Goal: Task Accomplishment & Management: Complete application form

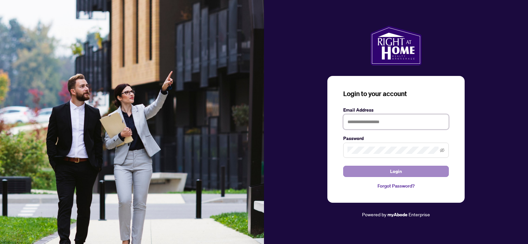
type input "**********"
click at [388, 170] on button "Login" at bounding box center [396, 171] width 106 height 11
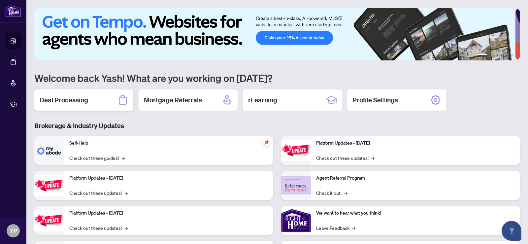
click at [87, 99] on h2 "Deal Processing" at bounding box center [64, 99] width 49 height 9
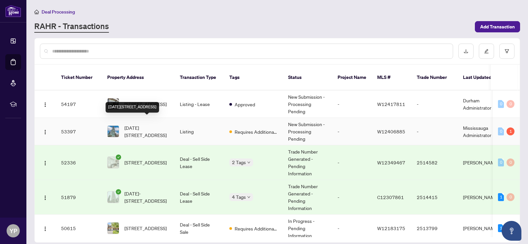
click at [142, 124] on span "[DATE][STREET_ADDRESS]" at bounding box center [147, 131] width 45 height 15
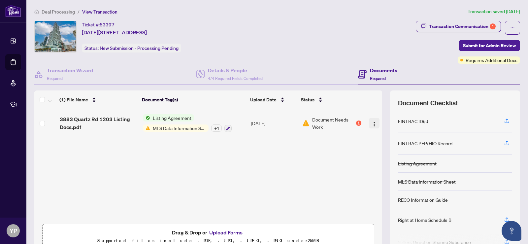
click at [372, 122] on img "button" at bounding box center [374, 124] width 5 height 5
click at [328, 122] on span "Document Needs Work" at bounding box center [333, 123] width 43 height 15
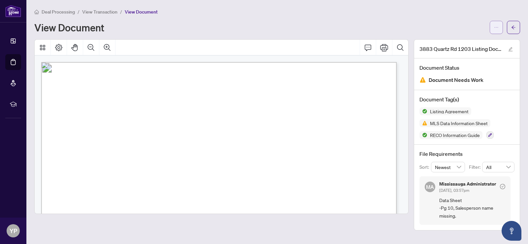
click at [498, 26] on icon "ellipsis" at bounding box center [496, 27] width 5 height 5
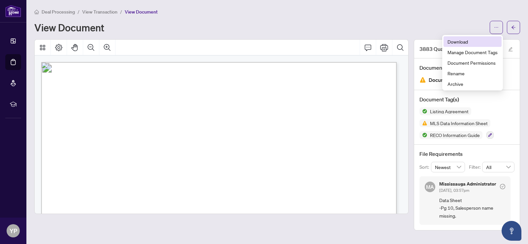
click at [462, 41] on span "Download" at bounding box center [473, 41] width 50 height 7
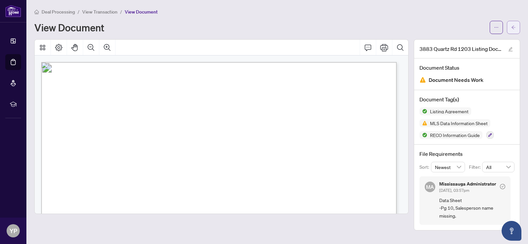
click at [516, 25] on icon "arrow-left" at bounding box center [514, 27] width 5 height 5
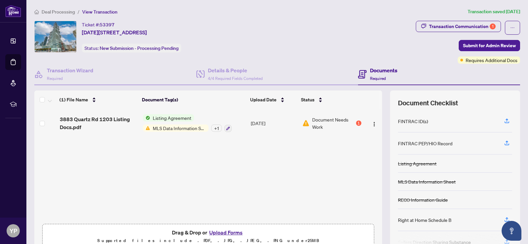
click at [226, 230] on button "Upload Forms" at bounding box center [225, 232] width 37 height 9
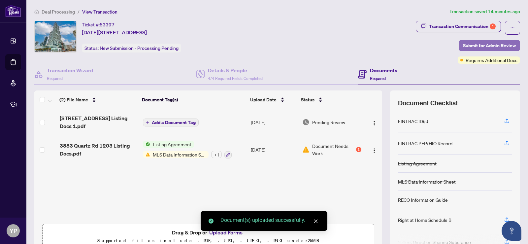
click at [493, 43] on span "Submit for Admin Review" at bounding box center [489, 45] width 53 height 11
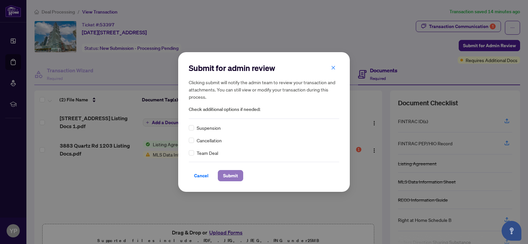
click at [223, 173] on span "Submit" at bounding box center [230, 175] width 15 height 11
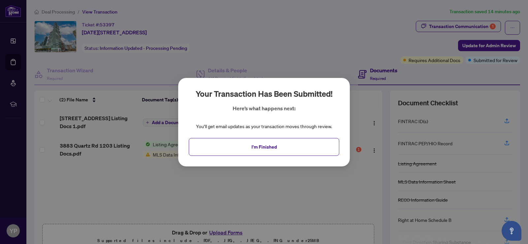
click at [472, 27] on div "Your transaction has been submitted! Here’s what happens next: You’ll get email…" at bounding box center [264, 122] width 528 height 244
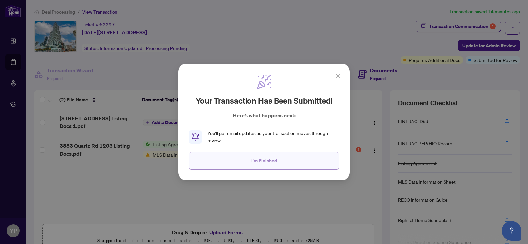
click at [296, 164] on button "I'm Finished" at bounding box center [264, 161] width 151 height 18
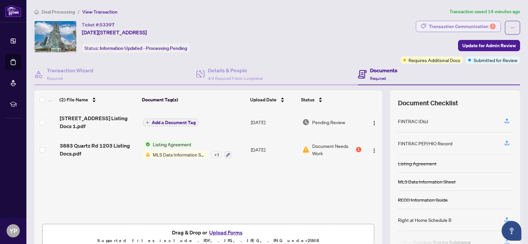
click at [476, 26] on div "Transaction Communication 1" at bounding box center [462, 26] width 67 height 11
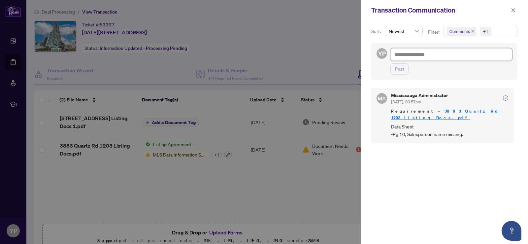
click at [427, 53] on textarea at bounding box center [452, 54] width 122 height 13
type textarea "*"
type textarea "**"
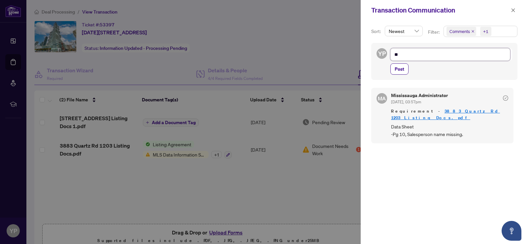
type textarea "***"
type textarea "****"
type textarea "*****"
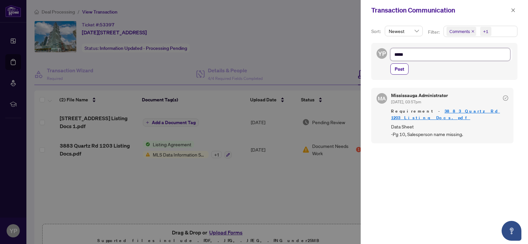
type textarea "*****"
click at [407, 70] on button "Post" at bounding box center [400, 68] width 18 height 11
type textarea "**********"
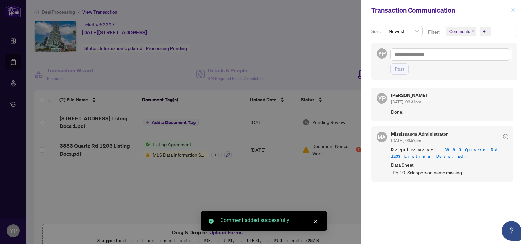
click at [515, 9] on icon "close" at bounding box center [514, 10] width 4 height 4
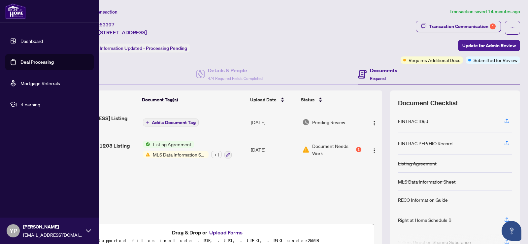
click at [23, 39] on link "Dashboard" at bounding box center [31, 41] width 22 height 6
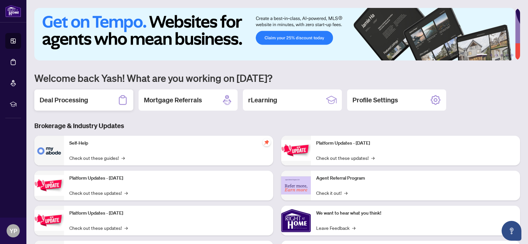
click at [75, 101] on h2 "Deal Processing" at bounding box center [64, 99] width 49 height 9
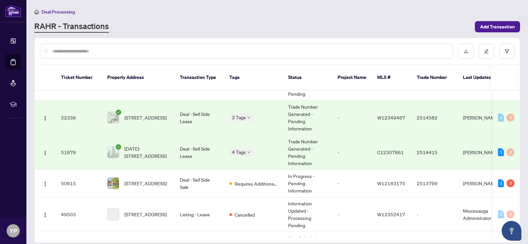
scroll to position [66, 0]
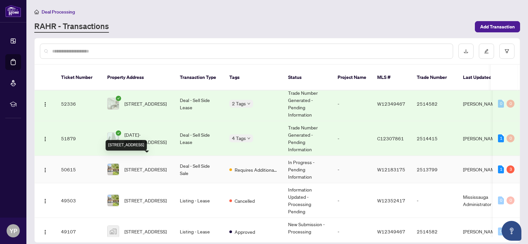
click at [152, 166] on span "[STREET_ADDRESS]" at bounding box center [146, 169] width 42 height 7
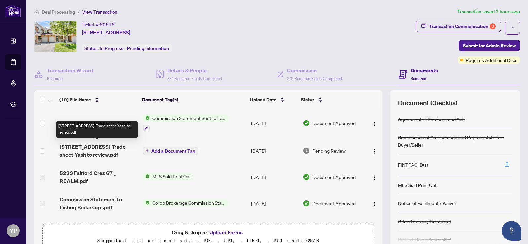
click at [105, 149] on span "[STREET_ADDRESS]-Trade sheet-Yash to review.pdf" at bounding box center [99, 151] width 78 height 16
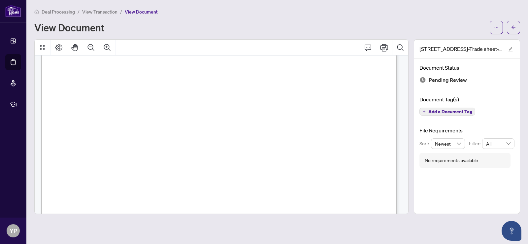
scroll to position [231, 0]
click at [367, 48] on icon "Comment" at bounding box center [368, 48] width 8 height 8
click at [491, 27] on button "button" at bounding box center [496, 27] width 13 height 13
click at [466, 42] on span "Download" at bounding box center [473, 41] width 50 height 7
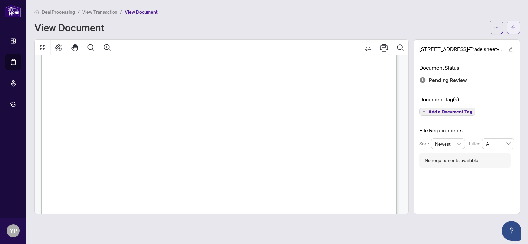
click at [517, 24] on button "button" at bounding box center [513, 27] width 13 height 13
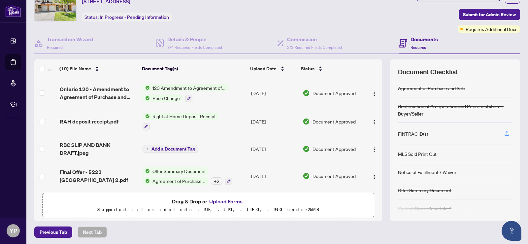
scroll to position [32, 0]
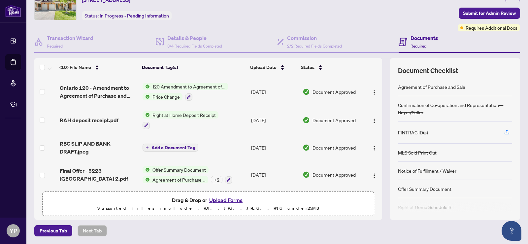
click at [224, 199] on button "Upload Forms" at bounding box center [225, 200] width 37 height 9
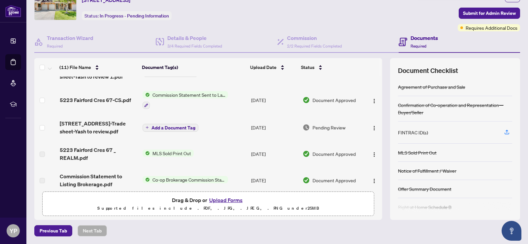
scroll to position [0, 0]
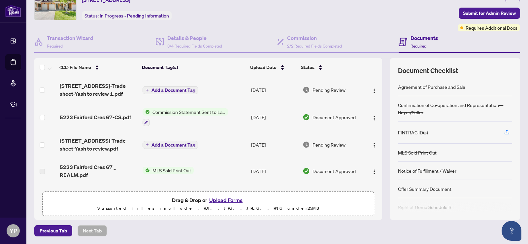
click at [171, 88] on span "Add a Document Tag" at bounding box center [174, 90] width 44 height 5
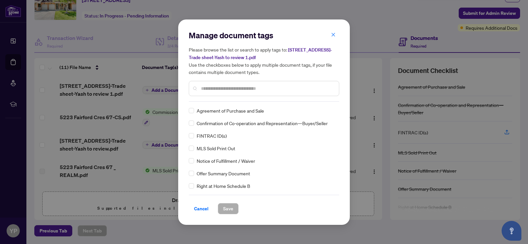
click at [227, 82] on div at bounding box center [264, 88] width 151 height 15
click at [228, 87] on input "text" at bounding box center [267, 88] width 133 height 7
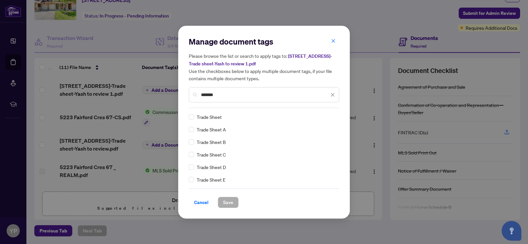
type input "*******"
click at [219, 204] on button "Save" at bounding box center [228, 202] width 21 height 11
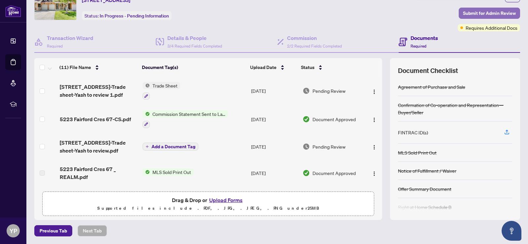
click at [479, 10] on span "Submit for Admin Review" at bounding box center [489, 13] width 53 height 11
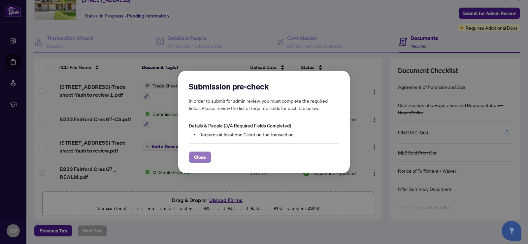
click at [198, 160] on span "Close" at bounding box center [200, 157] width 12 height 11
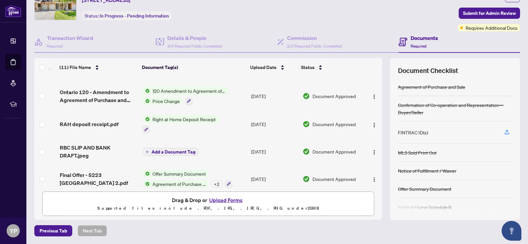
scroll to position [191, 0]
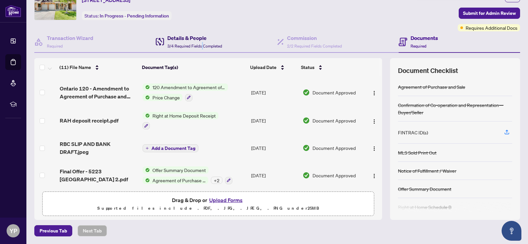
click at [200, 44] on span "3/4 Required Fields Completed" at bounding box center [194, 46] width 55 height 5
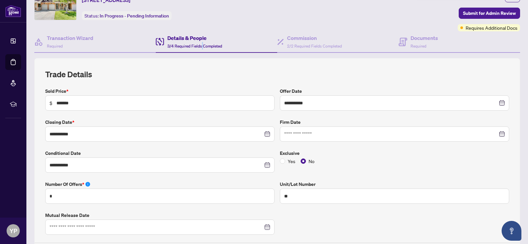
type input "**********"
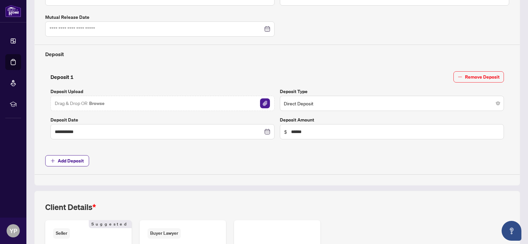
scroll to position [330, 0]
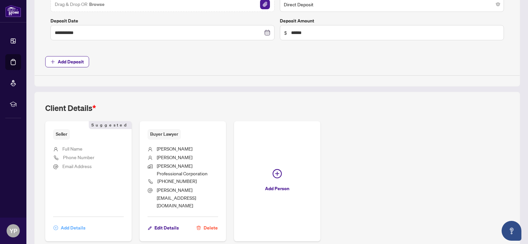
click at [75, 223] on span "Add Details" at bounding box center [73, 228] width 25 height 11
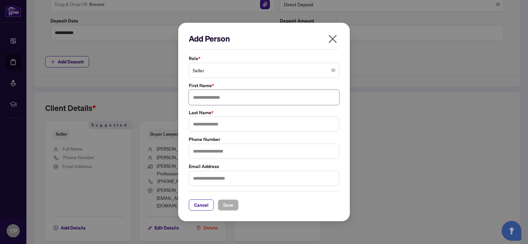
click at [241, 98] on input "text" at bounding box center [264, 97] width 151 height 15
type input "*****"
type input "*********"
click at [226, 206] on span "Save" at bounding box center [228, 205] width 10 height 11
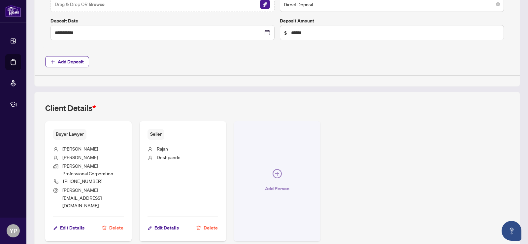
click at [276, 169] on icon "plus-circle" at bounding box center [277, 173] width 9 height 9
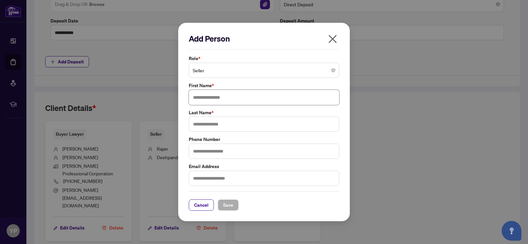
click at [250, 98] on input "text" at bounding box center [264, 97] width 151 height 15
type input "********"
type input "*******"
click at [224, 207] on span "Save" at bounding box center [228, 205] width 10 height 11
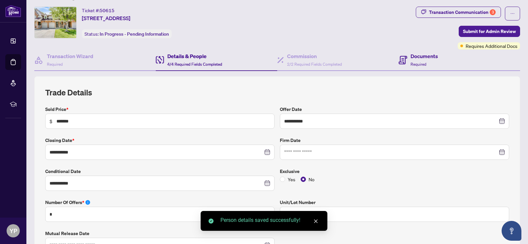
scroll to position [0, 0]
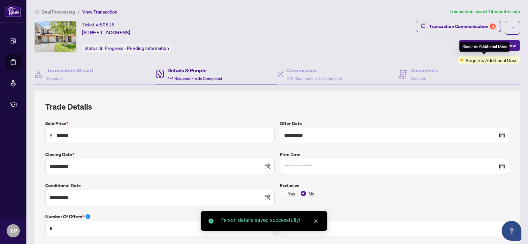
click at [492, 45] on div "Requires Additional Docs" at bounding box center [485, 47] width 50 height 11
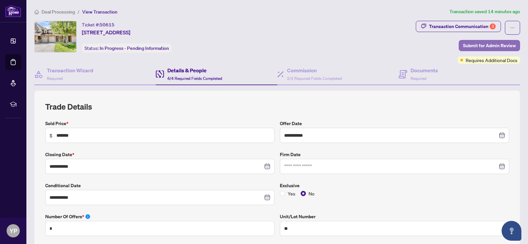
click at [508, 46] on span "Submit for Admin Review" at bounding box center [489, 45] width 53 height 11
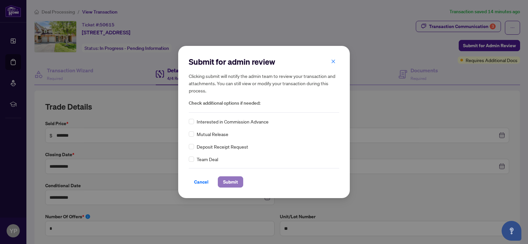
click at [230, 182] on span "Submit" at bounding box center [230, 182] width 15 height 11
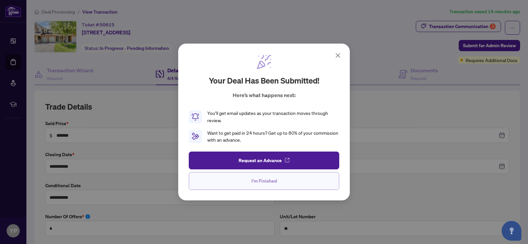
click at [268, 182] on span "I'm Finished" at bounding box center [264, 181] width 25 height 11
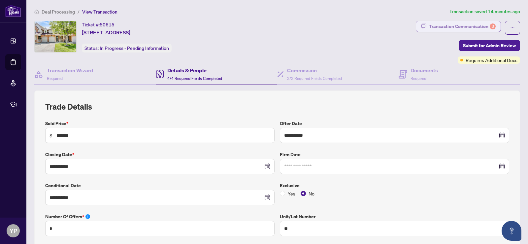
click at [479, 26] on div "Transaction Communication 3" at bounding box center [462, 26] width 67 height 11
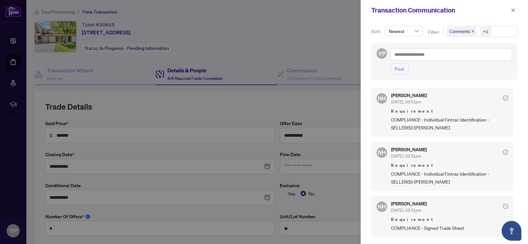
click at [267, 95] on div at bounding box center [264, 122] width 528 height 244
click at [513, 10] on icon "close" at bounding box center [514, 10] width 4 height 4
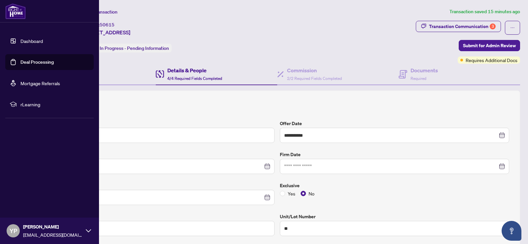
click at [23, 43] on link "Dashboard" at bounding box center [31, 41] width 22 height 6
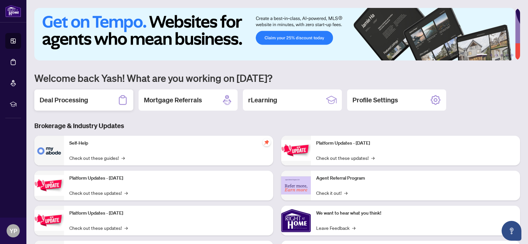
click at [51, 96] on h2 "Deal Processing" at bounding box center [64, 99] width 49 height 9
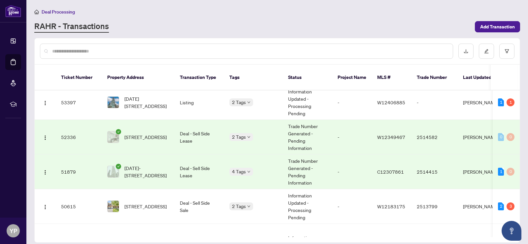
scroll to position [33, 0]
click at [160, 202] on span "[STREET_ADDRESS]" at bounding box center [146, 205] width 42 height 7
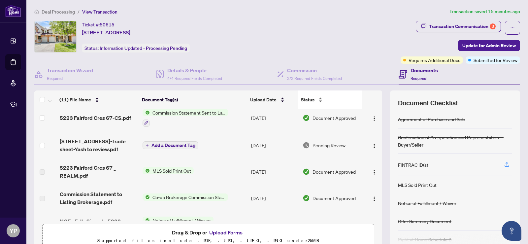
scroll to position [26, 0]
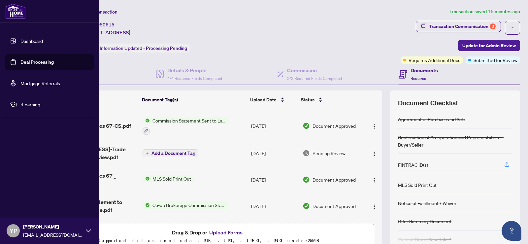
click at [27, 38] on link "Dashboard" at bounding box center [31, 41] width 22 height 6
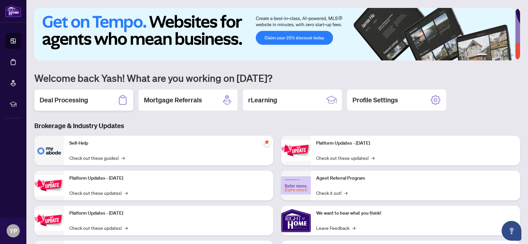
click at [83, 99] on h2 "Deal Processing" at bounding box center [64, 99] width 49 height 9
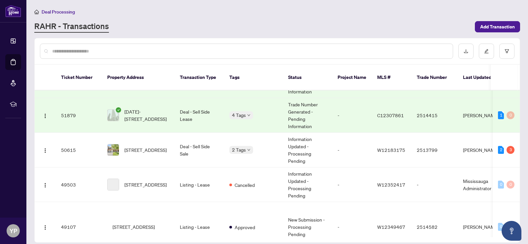
scroll to position [99, 0]
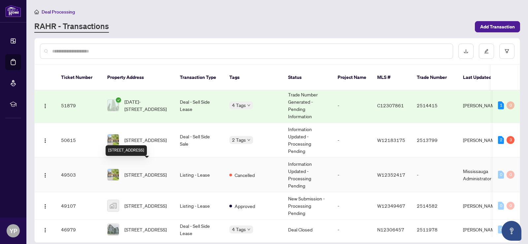
click at [153, 171] on span "[STREET_ADDRESS]" at bounding box center [146, 174] width 42 height 7
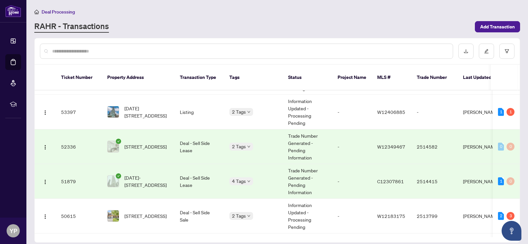
scroll to position [33, 0]
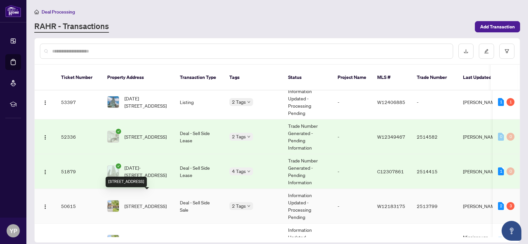
click at [157, 202] on span "[STREET_ADDRESS]" at bounding box center [146, 205] width 42 height 7
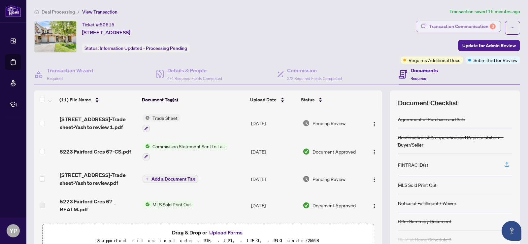
click at [452, 26] on div "Transaction Communication 3" at bounding box center [462, 26] width 67 height 11
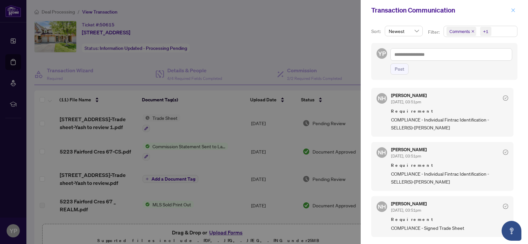
click at [514, 10] on icon "close" at bounding box center [514, 10] width 4 height 4
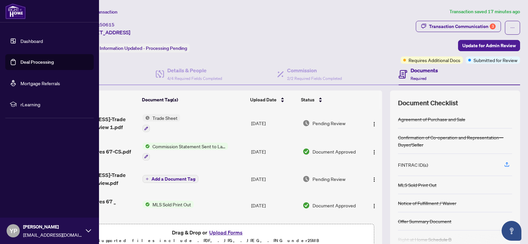
click at [26, 42] on link "Dashboard" at bounding box center [31, 41] width 22 height 6
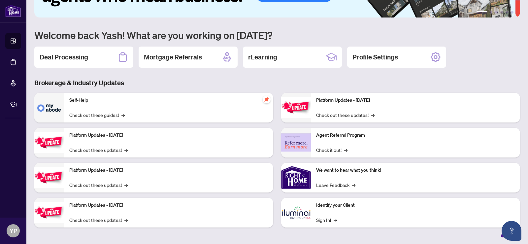
scroll to position [44, 0]
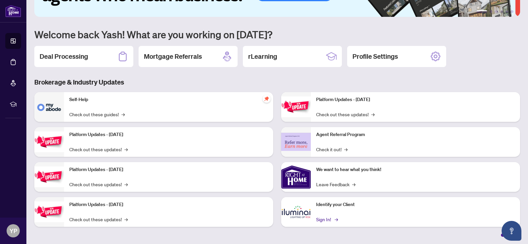
click at [327, 217] on link "Sign In! →" at bounding box center [326, 219] width 21 height 7
